Goal: Transaction & Acquisition: Purchase product/service

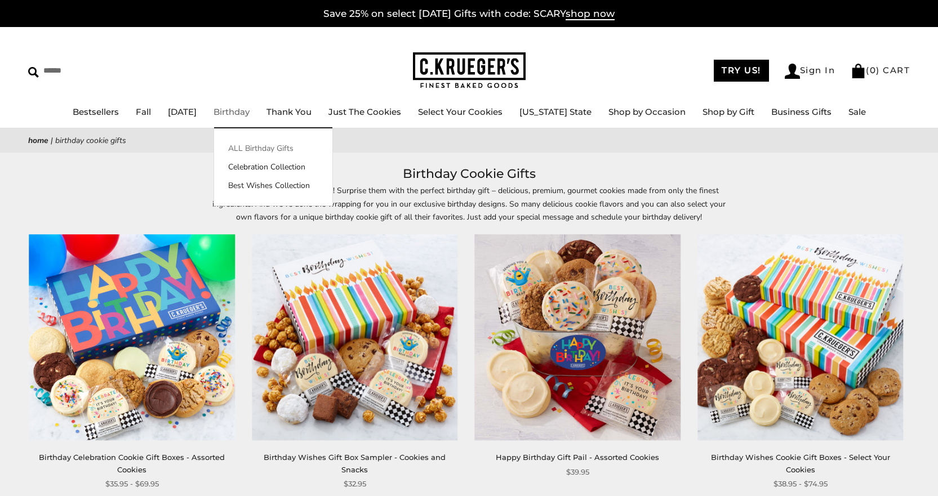
click at [256, 144] on link "ALL Birthday Gifts" at bounding box center [273, 149] width 118 height 12
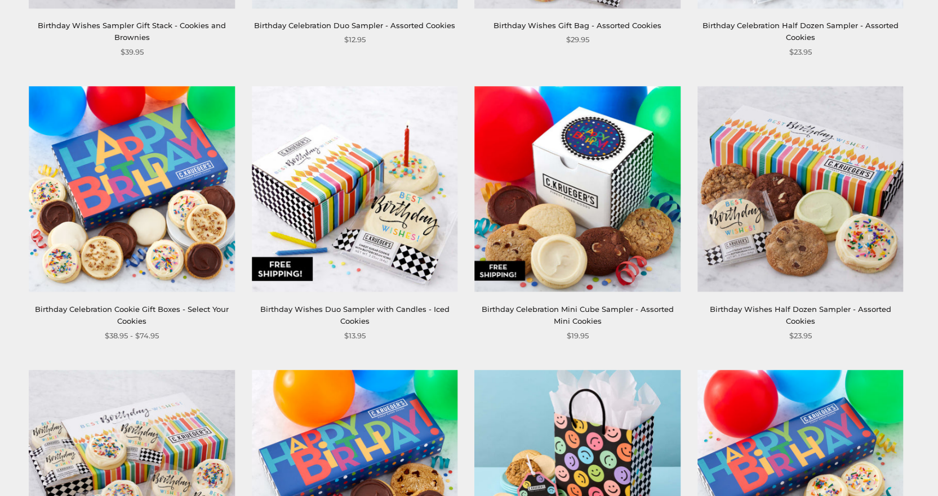
scroll to position [563, 0]
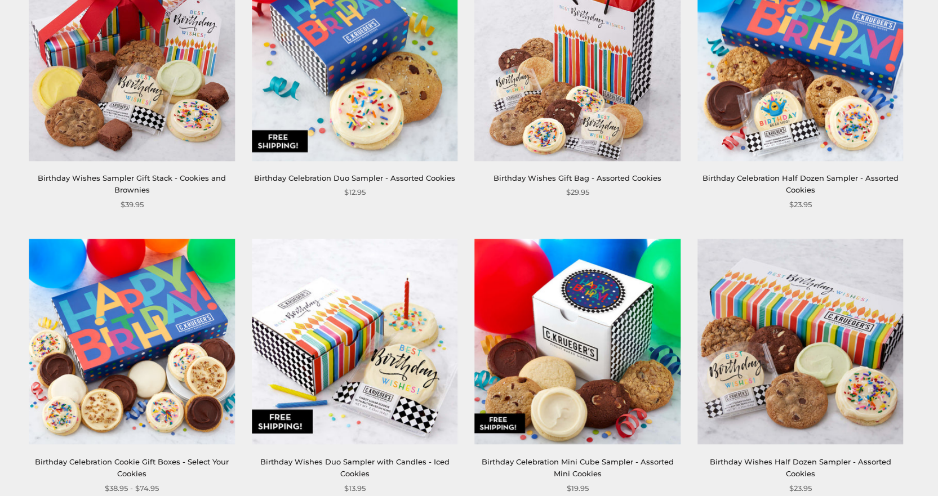
click at [300, 94] on img at bounding box center [355, 58] width 206 height 206
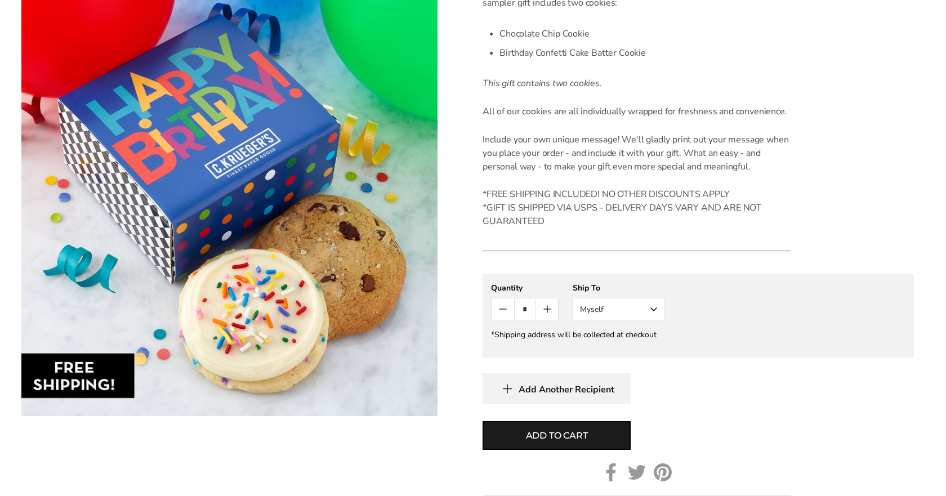
scroll to position [376, 0]
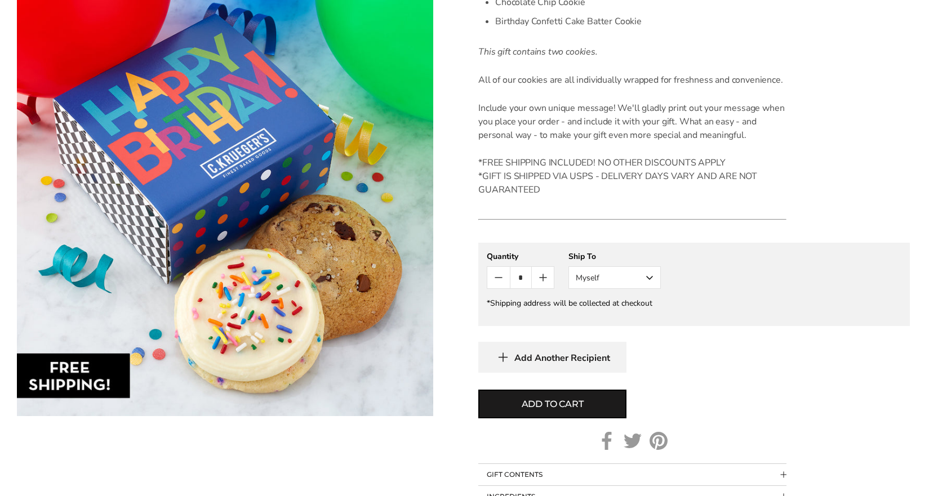
click at [650, 278] on button "Myself" at bounding box center [614, 277] width 92 height 23
click at [632, 319] on button "Other Recipient" at bounding box center [614, 319] width 91 height 20
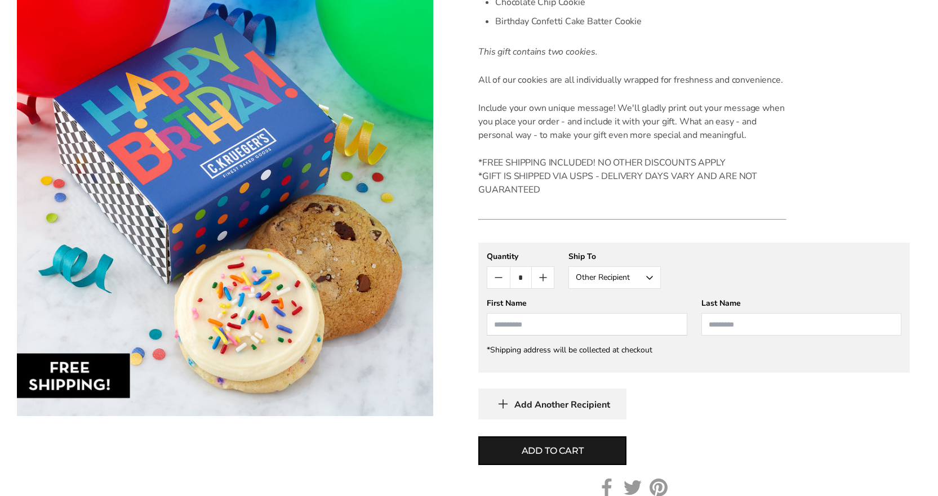
click at [580, 327] on input "First Name" at bounding box center [587, 324] width 200 height 23
type input "*******"
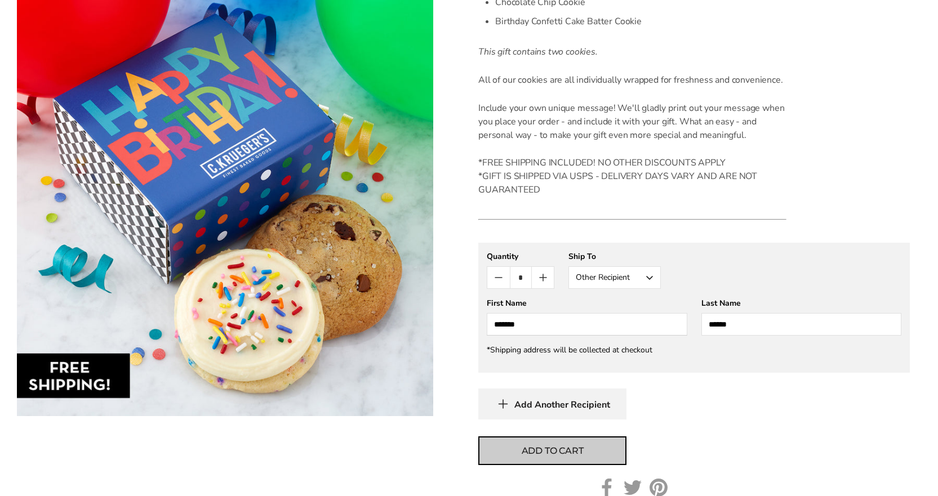
type input "******"
click at [554, 451] on span "Add to cart" at bounding box center [553, 451] width 62 height 14
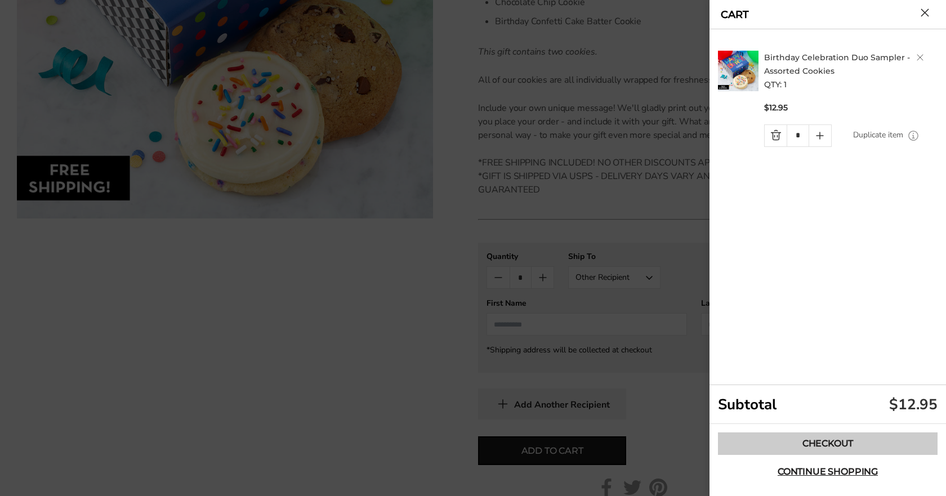
drag, startPoint x: 841, startPoint y: 444, endPoint x: 831, endPoint y: 439, distance: 10.8
click at [841, 444] on link "Checkout" at bounding box center [828, 444] width 220 height 23
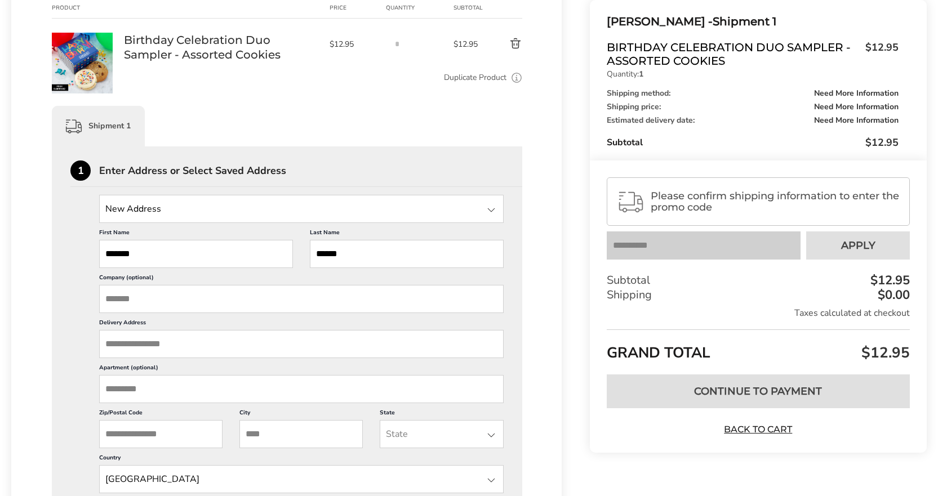
scroll to position [188, 0]
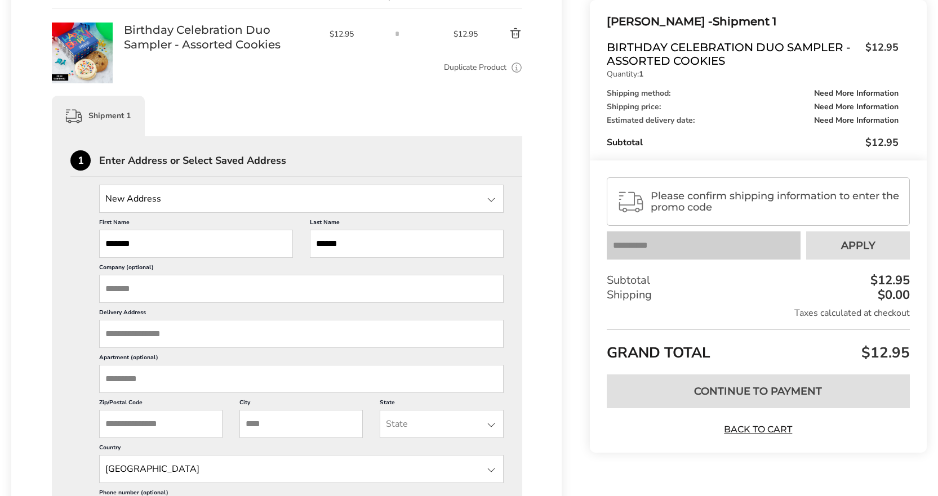
drag, startPoint x: 146, startPoint y: 340, endPoint x: 162, endPoint y: 340, distance: 15.8
click at [146, 340] on input "Delivery Address" at bounding box center [301, 334] width 404 height 28
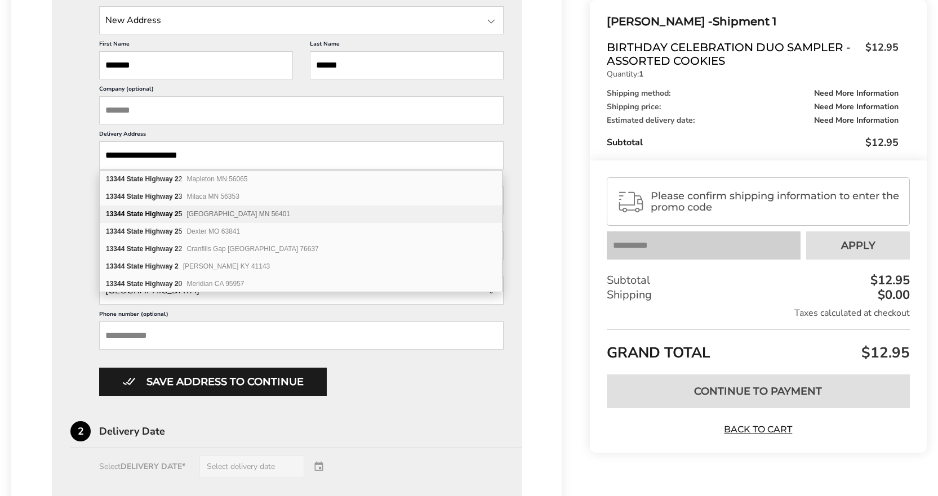
scroll to position [376, 0]
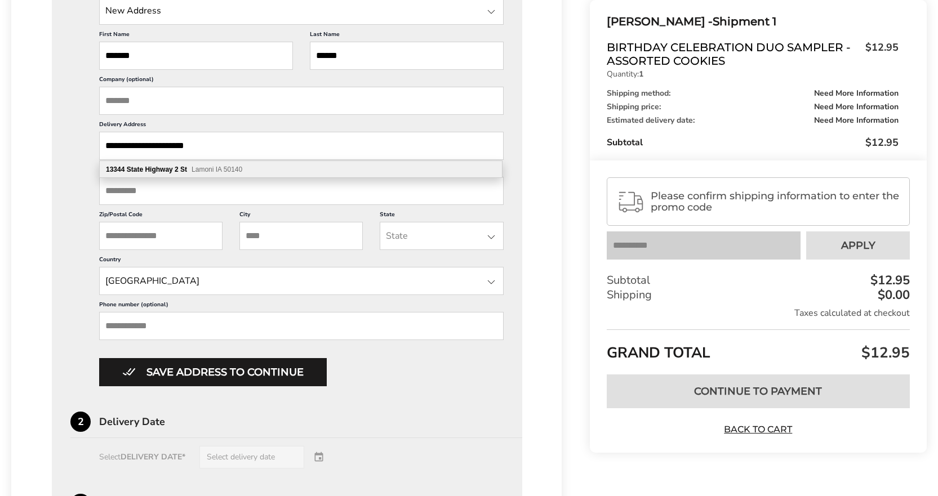
click at [213, 171] on span "Lamoni IA 50140" at bounding box center [217, 170] width 51 height 8
type input "**********"
type input "******"
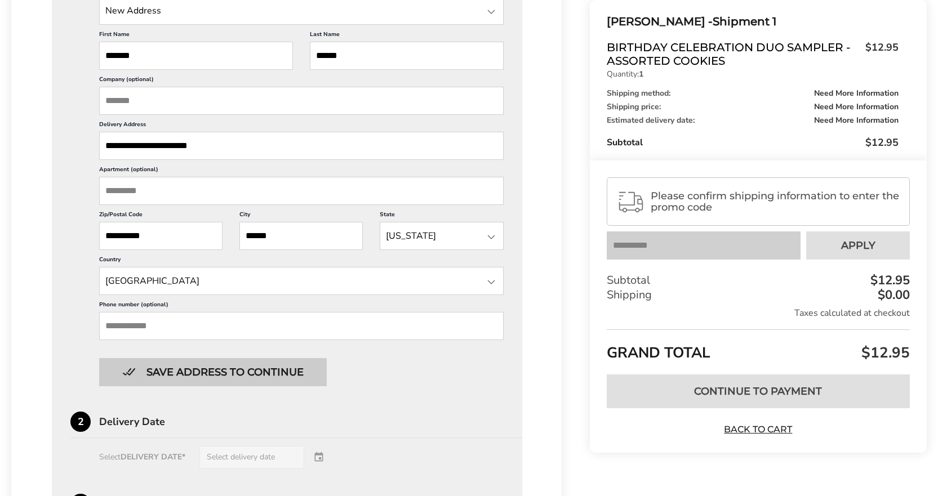
click at [224, 376] on button "Save address to continue" at bounding box center [213, 372] width 228 height 28
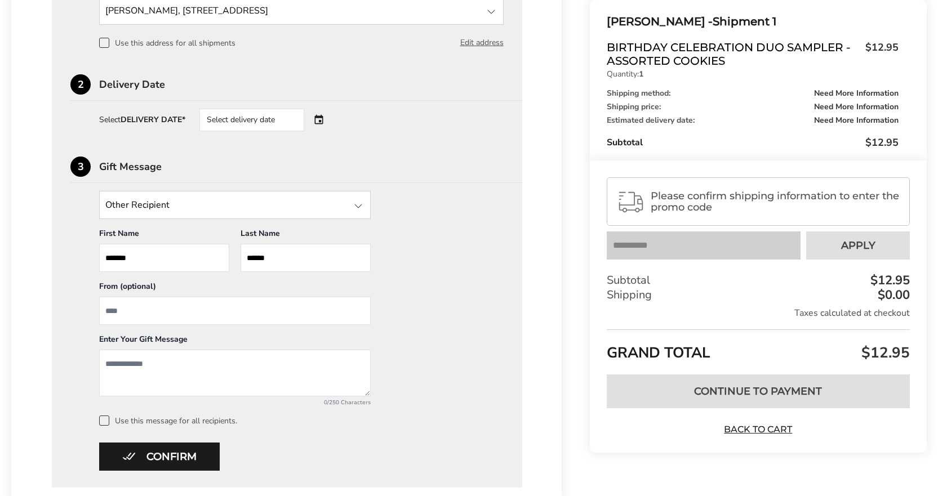
click at [275, 120] on div "Select delivery date" at bounding box center [251, 120] width 105 height 23
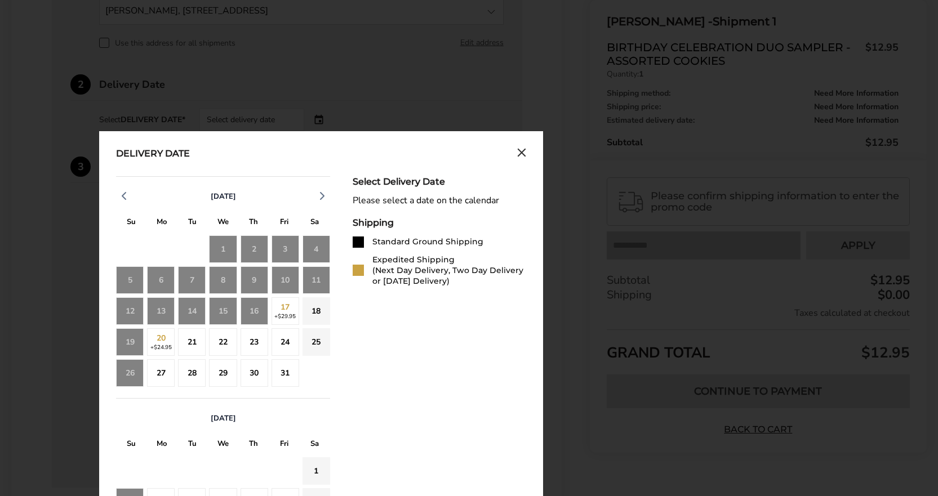
click at [255, 313] on div "16" at bounding box center [255, 311] width 28 height 28
click at [517, 147] on div "Delivery Date October 2025 S M T W T F S 28 29 30 1 2 3 4 5 6 7 8 9 10 11 12 13…" at bounding box center [321, 399] width 444 height 537
